Goal: Answer question/provide support: Ask a question

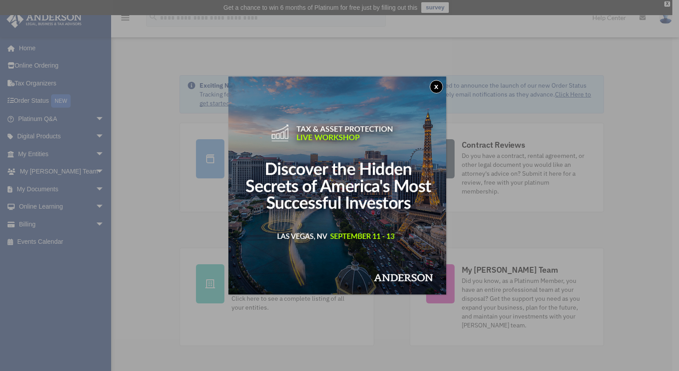
click at [441, 88] on button "x" at bounding box center [436, 86] width 13 height 13
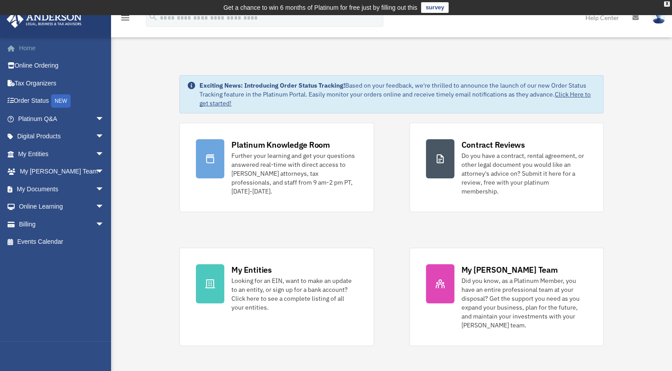
click at [32, 48] on link "Home" at bounding box center [62, 48] width 112 height 18
click at [34, 115] on link "Platinum Q&A arrow_drop_down" at bounding box center [62, 119] width 112 height 18
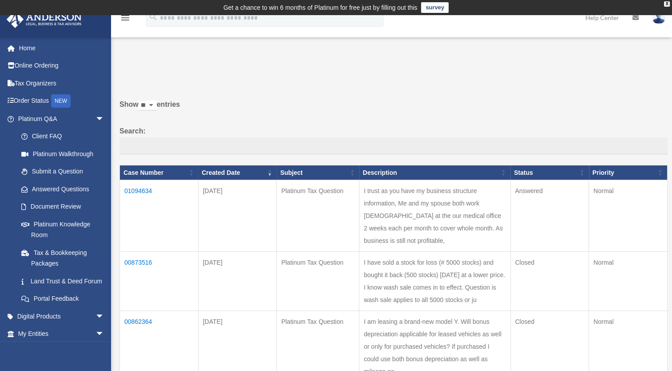
click at [142, 189] on td "01094634" at bounding box center [159, 216] width 79 height 72
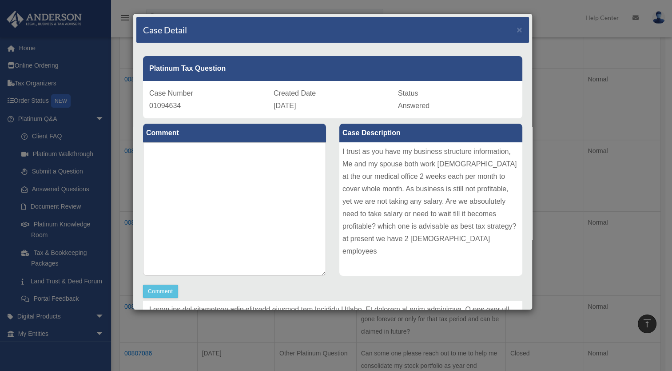
click at [545, 18] on div "Case Detail × Platinum Tax Question Case Number 01094634 Created Date August 31…" at bounding box center [336, 185] width 672 height 371
